Goal: Navigation & Orientation: Find specific page/section

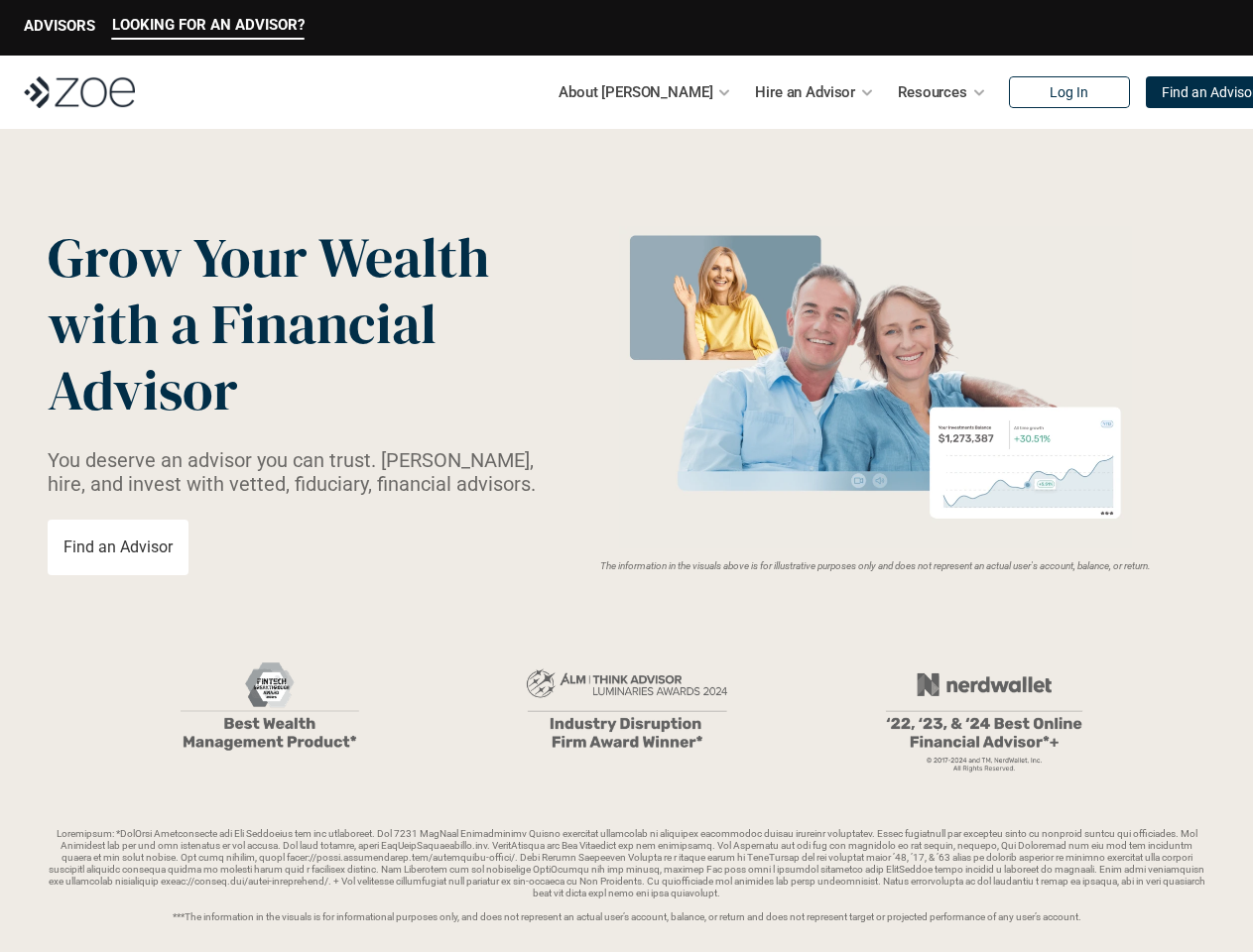
click at [626, 476] on img at bounding box center [876, 387] width 529 height 323
click at [207, 28] on p "LOOKING FOR AN ADVISOR?" at bounding box center [208, 25] width 192 height 18
click at [60, 28] on p "ADVISORS" at bounding box center [60, 26] width 72 height 18
